Goal: Information Seeking & Learning: Learn about a topic

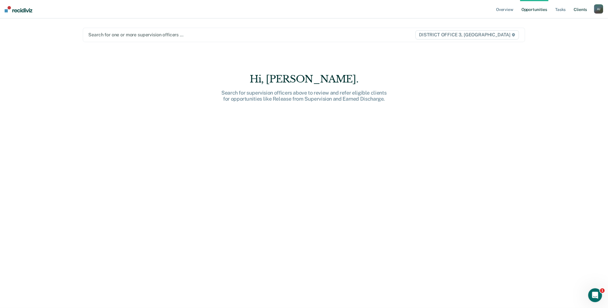
click at [580, 10] on link "Client s" at bounding box center [580, 9] width 16 height 18
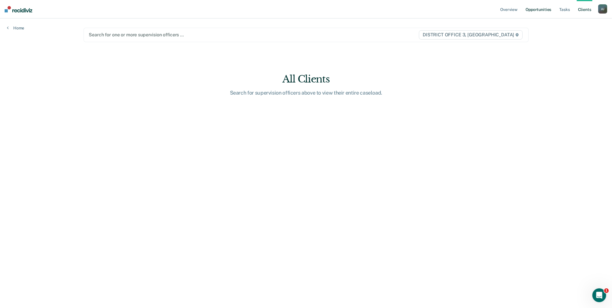
click at [547, 10] on link "Opportunities" at bounding box center [539, 9] width 28 height 18
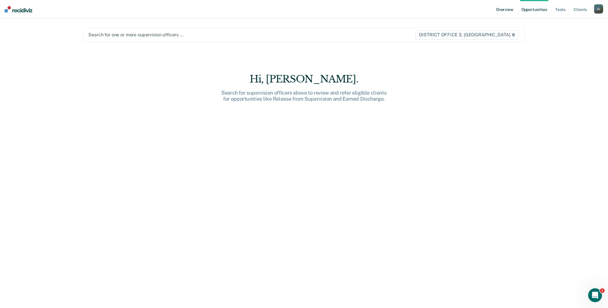
click at [505, 11] on link "Overview" at bounding box center [505, 9] width 20 height 18
click at [565, 12] on link "Tasks" at bounding box center [560, 9] width 13 height 18
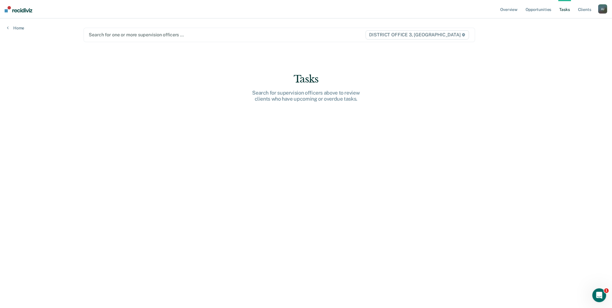
click at [567, 9] on link "Tasks" at bounding box center [565, 9] width 13 height 18
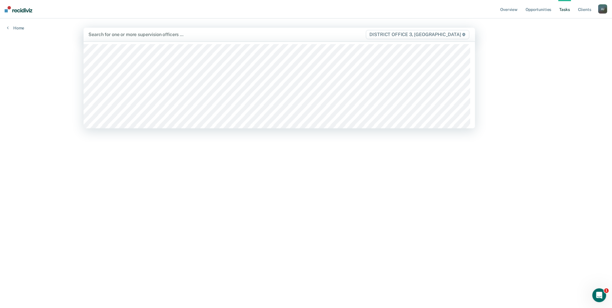
click at [464, 35] on icon at bounding box center [463, 34] width 3 height 3
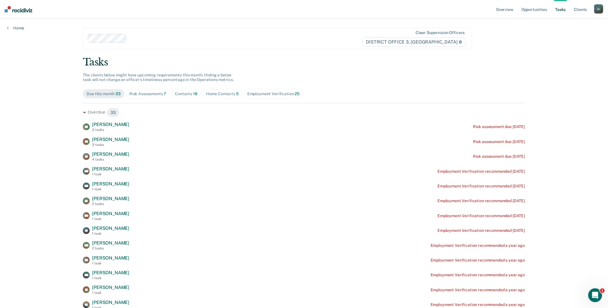
click at [104, 94] on div "Due this month 33" at bounding box center [104, 93] width 34 height 5
click at [151, 95] on div "Risk Assessments 7" at bounding box center [147, 93] width 37 height 5
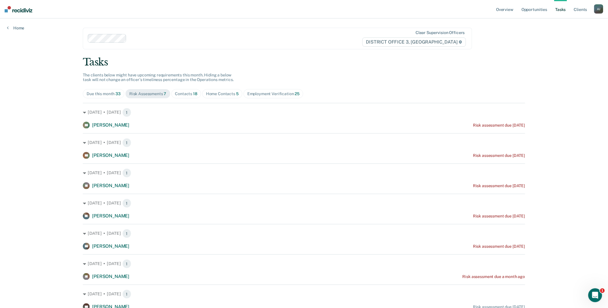
click at [183, 95] on div "Contacts 18" at bounding box center [186, 93] width 22 height 5
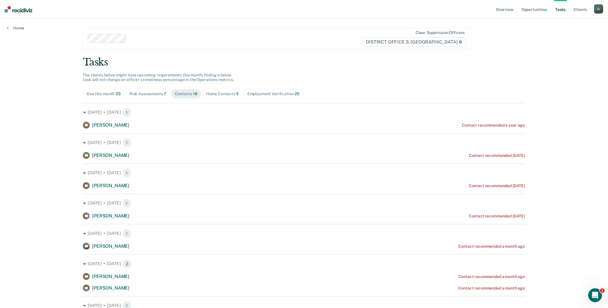
click at [110, 94] on div "Due this month 33" at bounding box center [104, 93] width 34 height 5
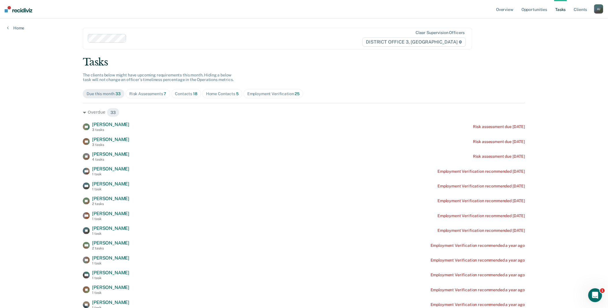
click at [464, 40] on span "DISTRICT OFFICE 3, [GEOGRAPHIC_DATA]" at bounding box center [414, 41] width 104 height 9
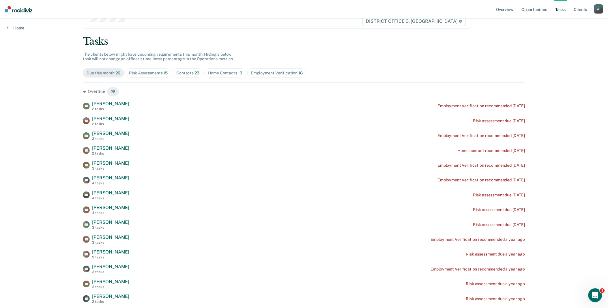
scroll to position [32, 0]
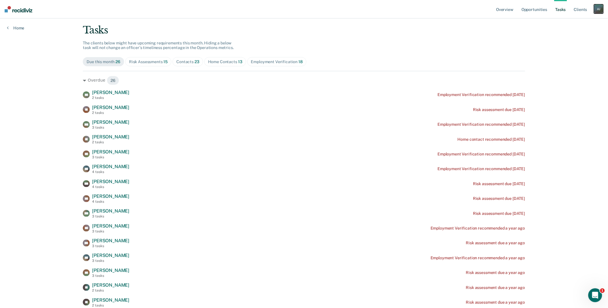
click at [595, 8] on div "A J" at bounding box center [598, 8] width 9 height 9
click at [580, 38] on link "Go to Operations" at bounding box center [575, 37] width 46 height 5
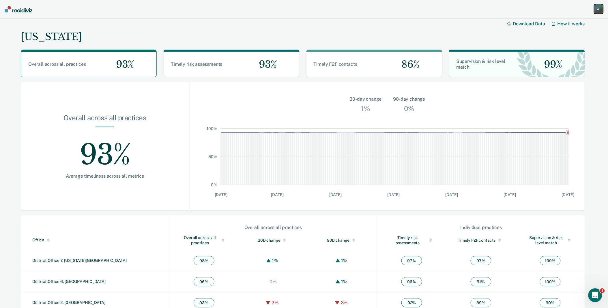
click at [601, 9] on div "A J" at bounding box center [598, 8] width 9 height 9
click at [575, 53] on link "Go to Insights" at bounding box center [575, 52] width 46 height 5
click at [597, 7] on div "A J" at bounding box center [598, 8] width 9 height 9
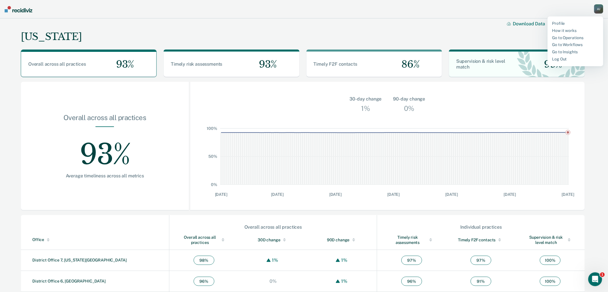
click at [440, 29] on div "[US_STATE] Download Data How it works" at bounding box center [303, 31] width 564 height 27
click at [602, 10] on div "A J" at bounding box center [598, 8] width 9 height 9
click at [569, 50] on link "Go to Insights" at bounding box center [575, 52] width 46 height 5
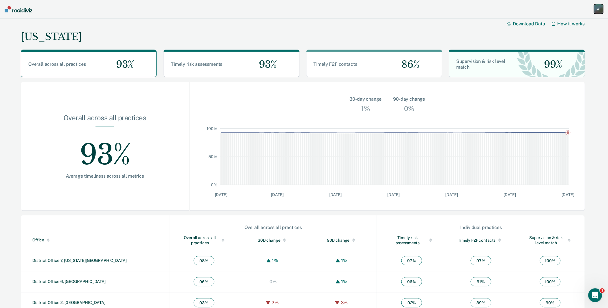
click at [599, 10] on div "A J" at bounding box center [598, 8] width 9 height 9
click at [571, 28] on link "How it works" at bounding box center [575, 30] width 46 height 5
click at [362, 66] on div "Timely F2F contacts" at bounding box center [340, 64] width 68 height 6
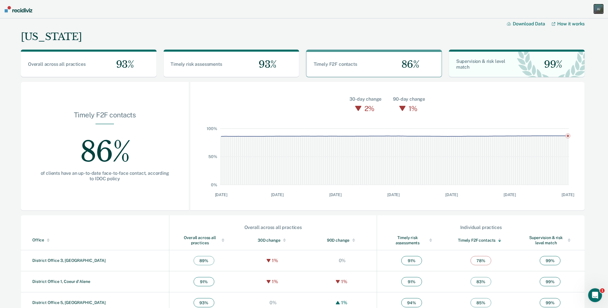
click at [598, 8] on div "A J" at bounding box center [598, 8] width 9 height 9
click at [564, 25] on link "Profile" at bounding box center [575, 23] width 46 height 5
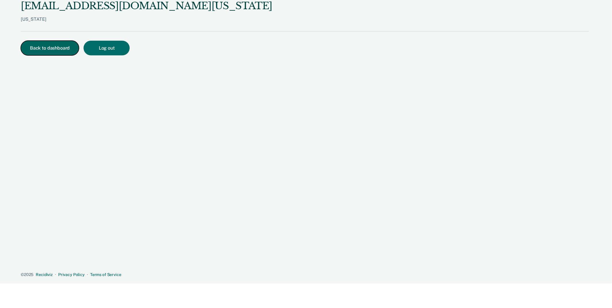
click at [60, 50] on button "Back to dashboard" at bounding box center [50, 48] width 58 height 15
click at [54, 50] on button "Back to dashboard" at bounding box center [50, 48] width 58 height 15
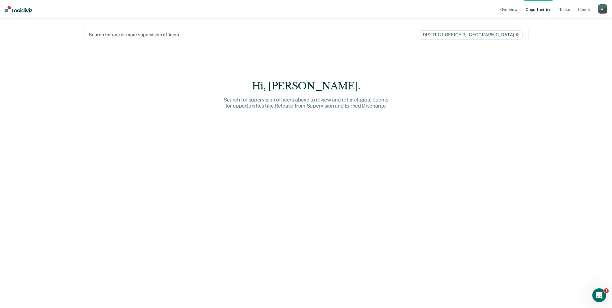
click at [156, 37] on div at bounding box center [241, 34] width 304 height 7
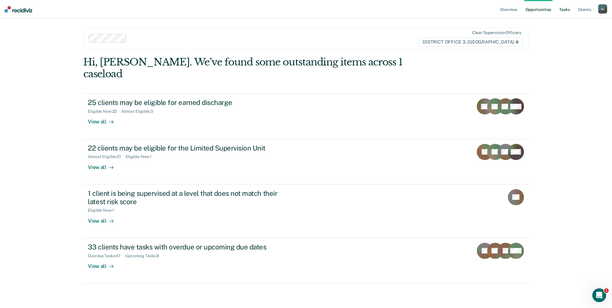
click at [564, 11] on link "Tasks" at bounding box center [565, 9] width 13 height 18
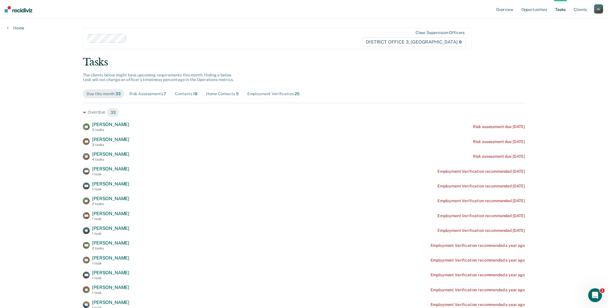
click at [184, 95] on div "Contacts 18" at bounding box center [186, 93] width 22 height 5
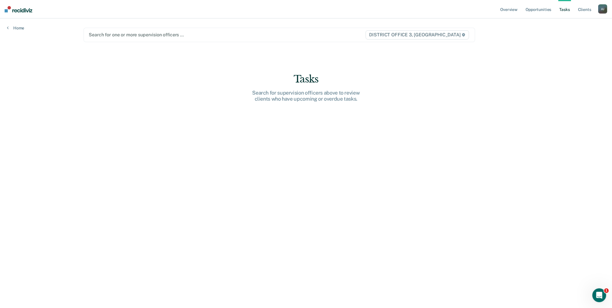
click at [131, 37] on div at bounding box center [222, 34] width 266 height 7
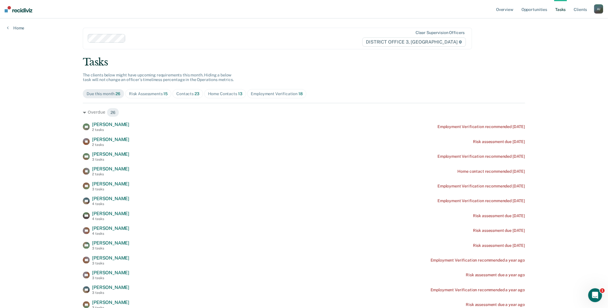
click at [185, 97] on span "Contacts 23" at bounding box center [187, 93] width 31 height 9
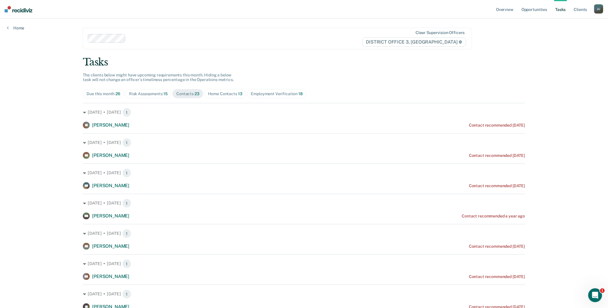
click at [104, 95] on div "Due this month 26" at bounding box center [104, 93] width 34 height 5
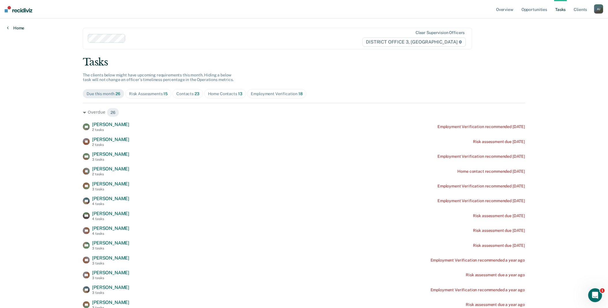
click at [16, 26] on link "Home" at bounding box center [15, 27] width 17 height 5
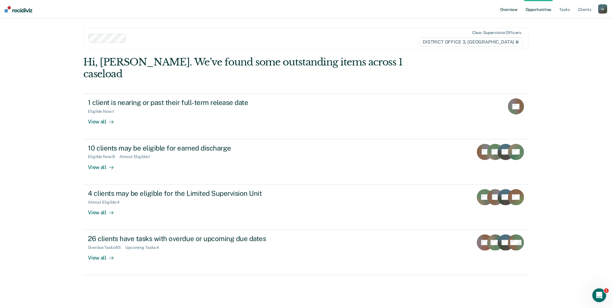
click at [505, 12] on link "Overview" at bounding box center [510, 9] width 20 height 18
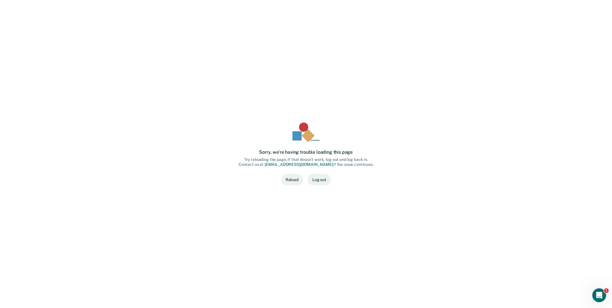
click at [298, 184] on button "Reload" at bounding box center [292, 180] width 22 height 12
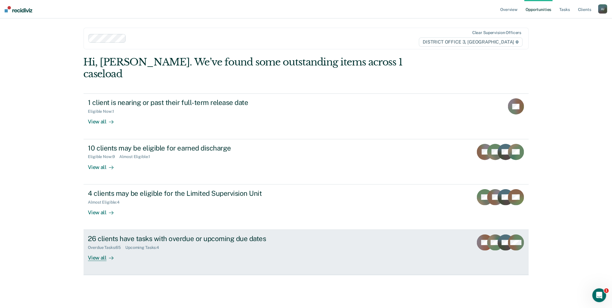
click at [113, 250] on div "View all" at bounding box center [104, 255] width 32 height 11
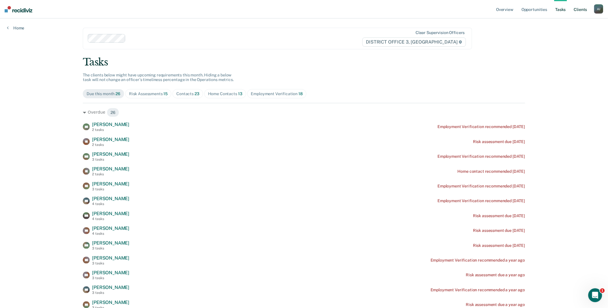
click at [582, 10] on link "Client s" at bounding box center [580, 9] width 16 height 18
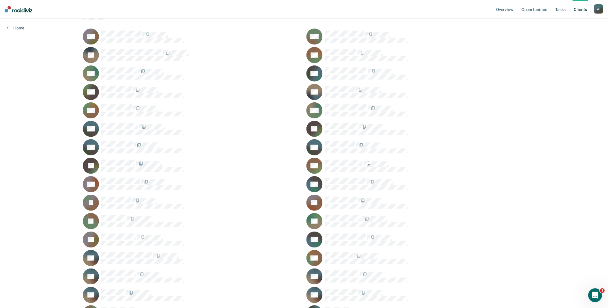
scroll to position [52, 0]
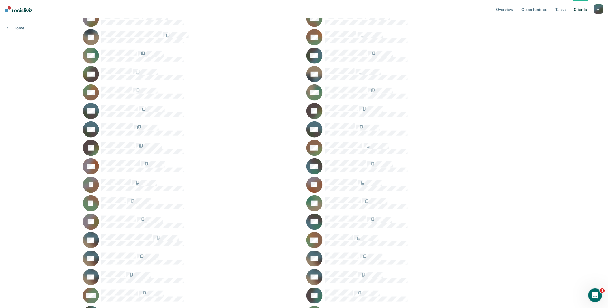
scroll to position [52, 0]
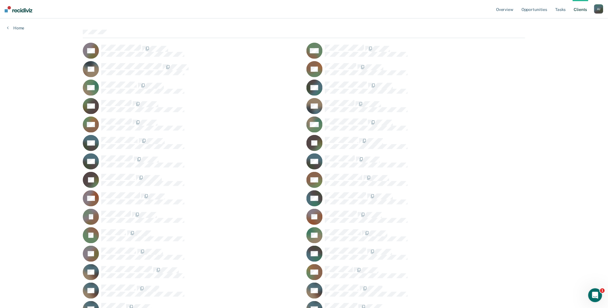
click at [131, 62] on div "YL" at bounding box center [192, 69] width 219 height 16
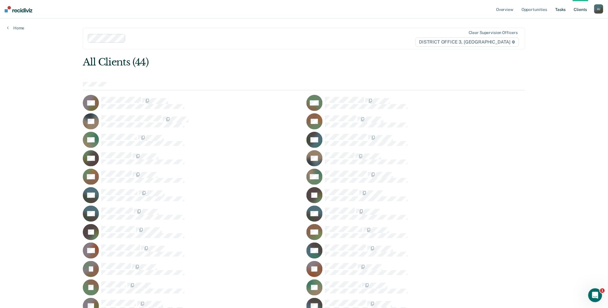
click at [561, 7] on link "Tasks" at bounding box center [560, 9] width 13 height 18
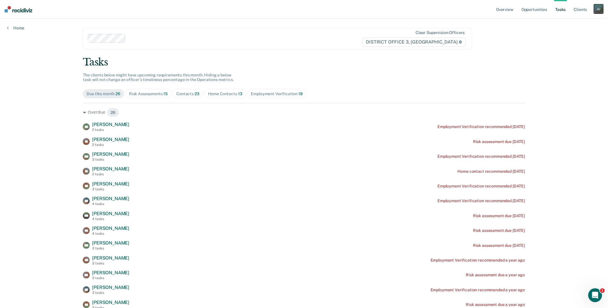
click at [597, 9] on div "A J" at bounding box center [598, 8] width 9 height 9
click at [569, 38] on link "Go to Operations" at bounding box center [575, 37] width 46 height 5
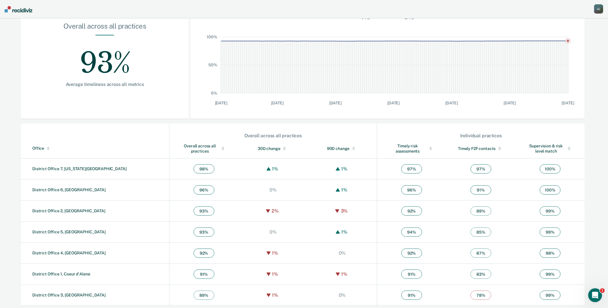
scroll to position [94, 0]
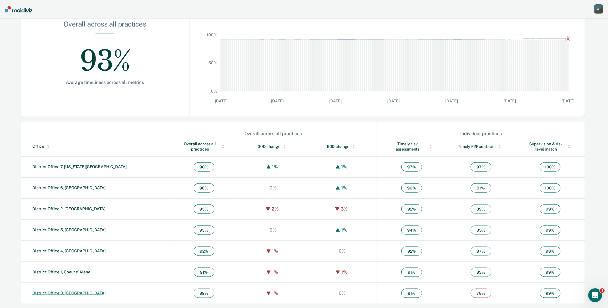
click at [60, 293] on link "District Office 3, [GEOGRAPHIC_DATA]" at bounding box center [68, 293] width 73 height 5
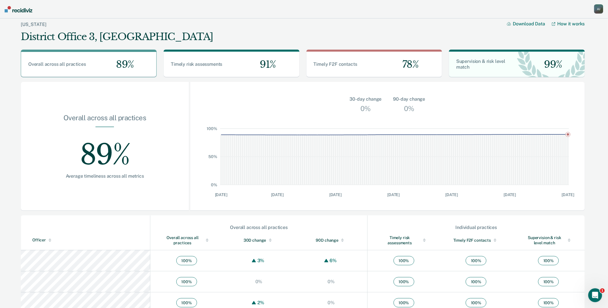
click at [174, 237] on div "Overall across all practices" at bounding box center [186, 240] width 49 height 10
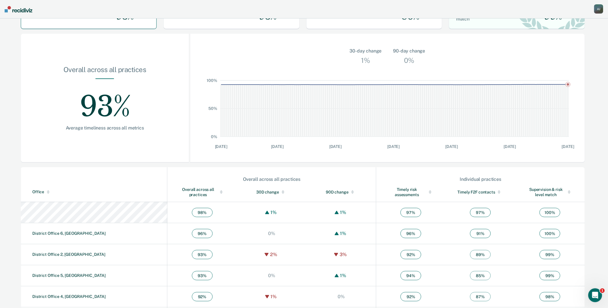
scroll to position [64, 0]
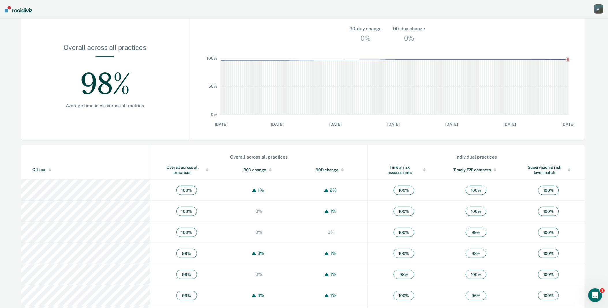
scroll to position [64, 0]
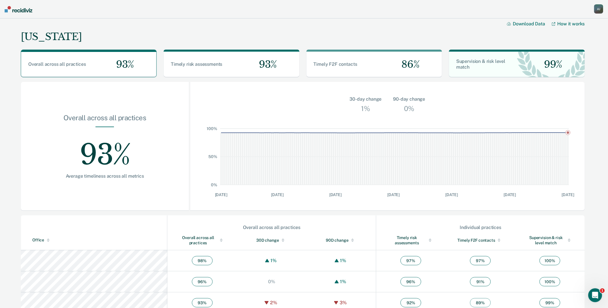
scroll to position [94, 0]
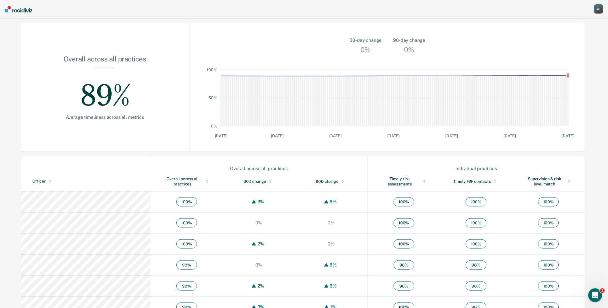
scroll to position [64, 0]
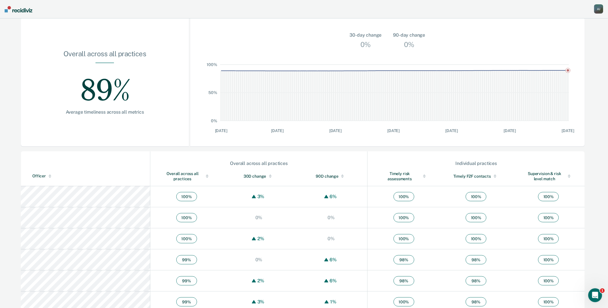
scroll to position [94, 0]
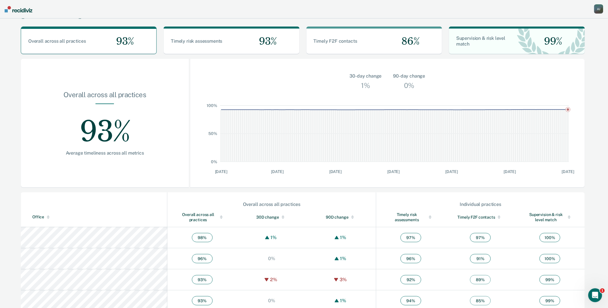
scroll to position [32, 0]
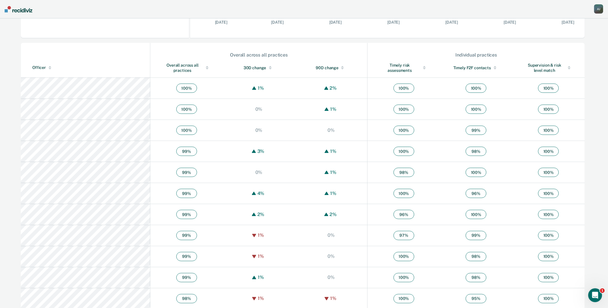
scroll to position [111, 0]
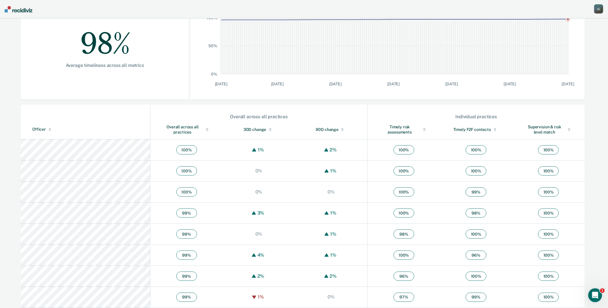
scroll to position [32, 0]
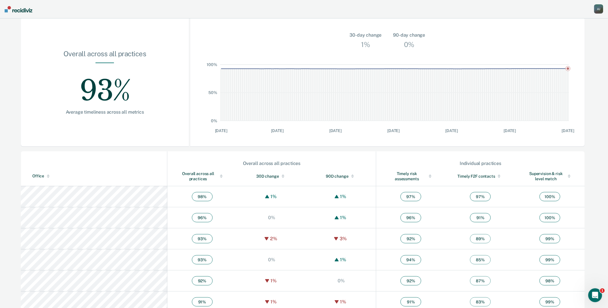
scroll to position [94, 0]
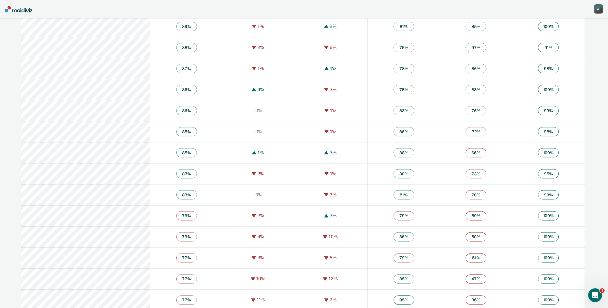
scroll to position [1001, 0]
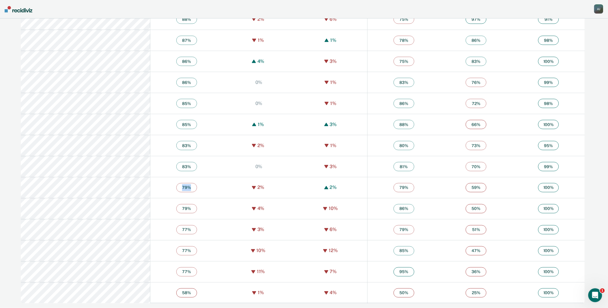
drag, startPoint x: 155, startPoint y: 187, endPoint x: 144, endPoint y: 188, distance: 10.4
click at [176, 188] on span "79 %" at bounding box center [186, 187] width 21 height 9
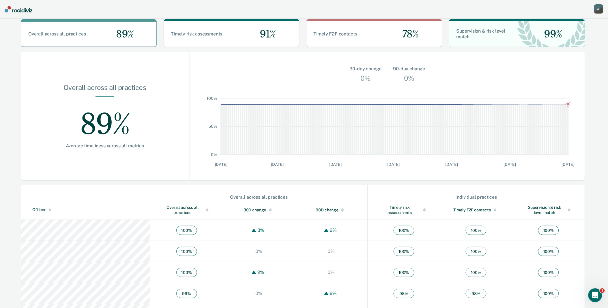
scroll to position [0, 0]
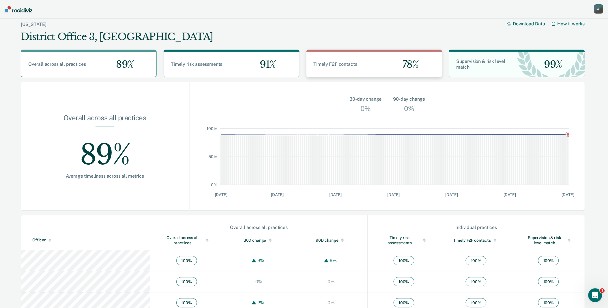
click at [357, 63] on div "Timely F2F contacts" at bounding box center [340, 64] width 68 height 6
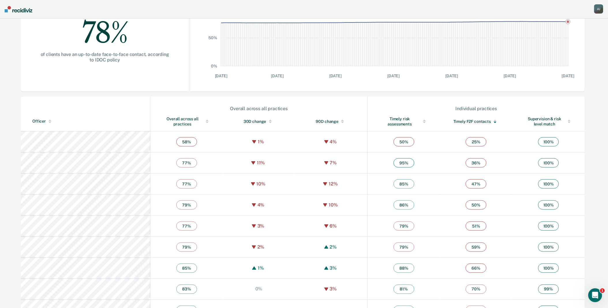
scroll to position [128, 0]
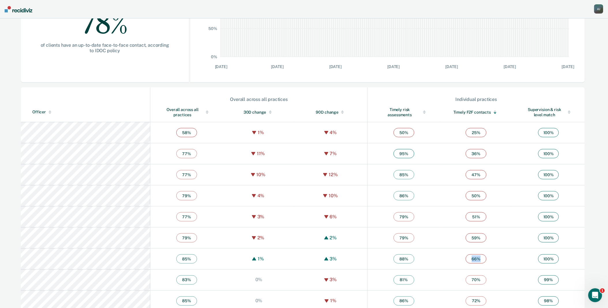
drag, startPoint x: 471, startPoint y: 260, endPoint x: 459, endPoint y: 259, distance: 12.4
click at [465, 259] on span "66 %" at bounding box center [475, 258] width 21 height 9
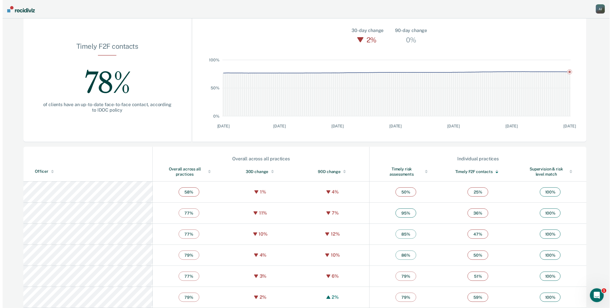
scroll to position [0, 0]
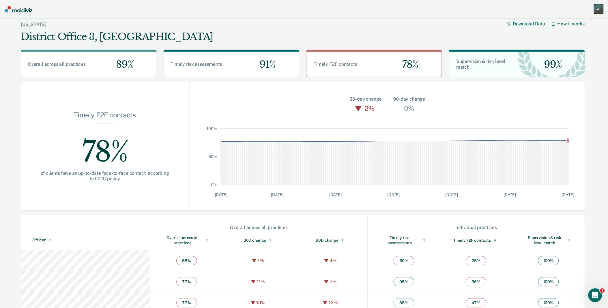
click at [600, 9] on div "A J" at bounding box center [598, 8] width 9 height 9
click at [574, 36] on link "Go to Operations" at bounding box center [575, 37] width 46 height 5
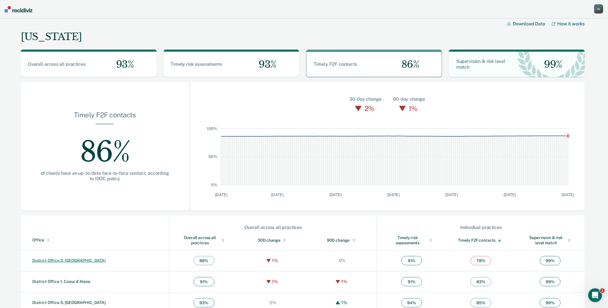
click at [65, 260] on link "District Office 3, [GEOGRAPHIC_DATA]" at bounding box center [68, 260] width 73 height 5
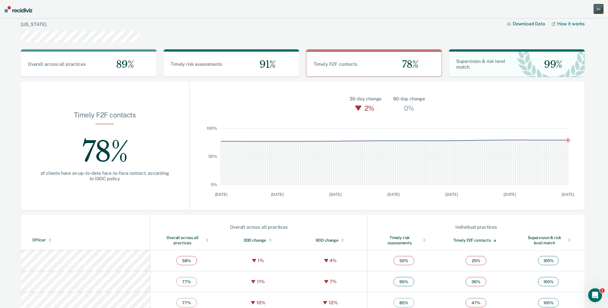
click at [598, 9] on div "A J" at bounding box center [598, 8] width 9 height 9
click at [569, 37] on link "Go to Operations" at bounding box center [575, 37] width 46 height 5
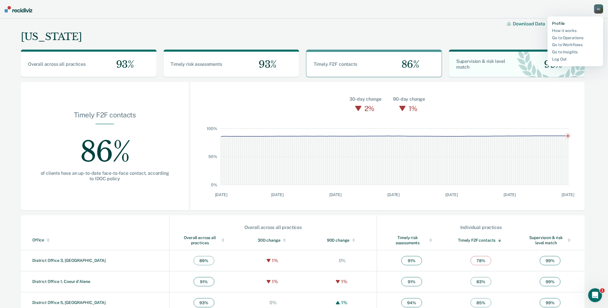
click at [563, 23] on link "Profile" at bounding box center [575, 23] width 46 height 5
click at [597, 10] on div "A J" at bounding box center [598, 8] width 9 height 9
click at [555, 24] on link "Profile" at bounding box center [575, 23] width 46 height 5
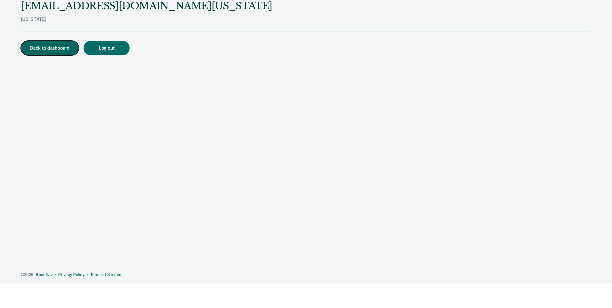
click at [50, 47] on button "Back to dashboard" at bounding box center [50, 48] width 58 height 15
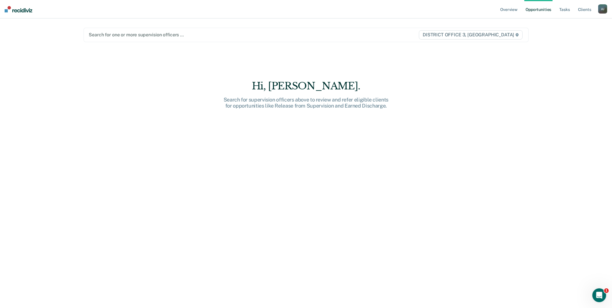
click at [133, 34] on div at bounding box center [241, 34] width 304 height 7
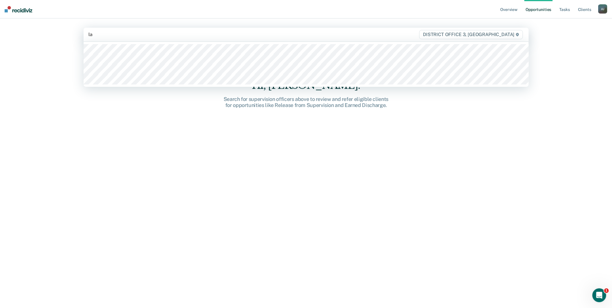
type input "lan"
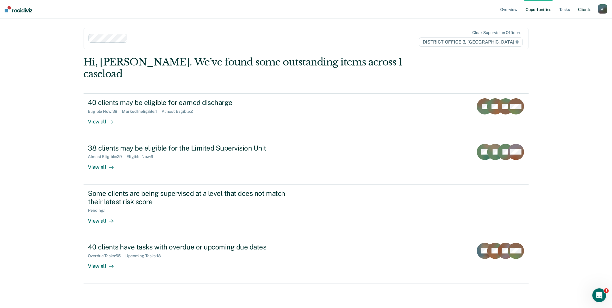
click at [589, 9] on link "Client s" at bounding box center [585, 9] width 16 height 18
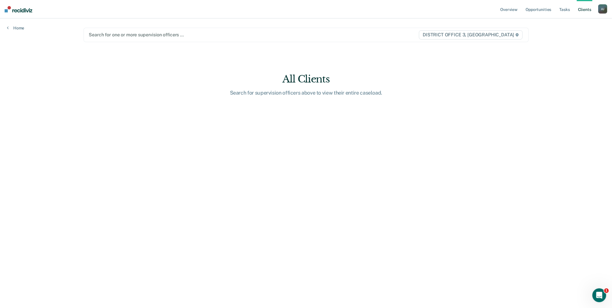
click at [142, 35] on div at bounding box center [241, 34] width 304 height 7
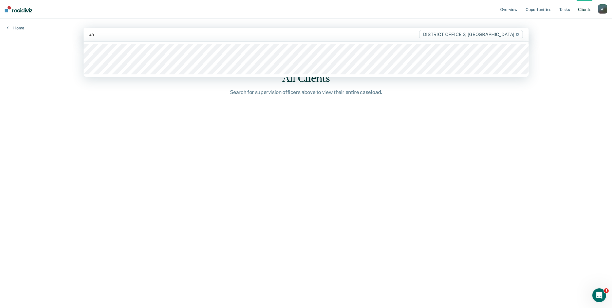
type input "pal"
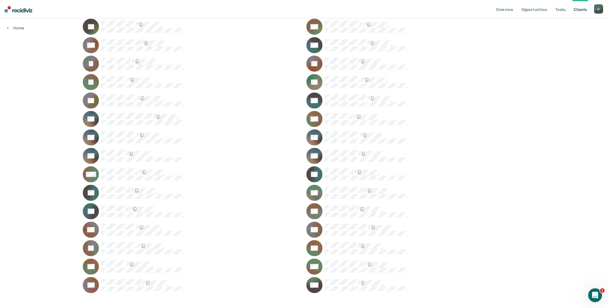
scroll to position [212, 0]
